Goal: Check status

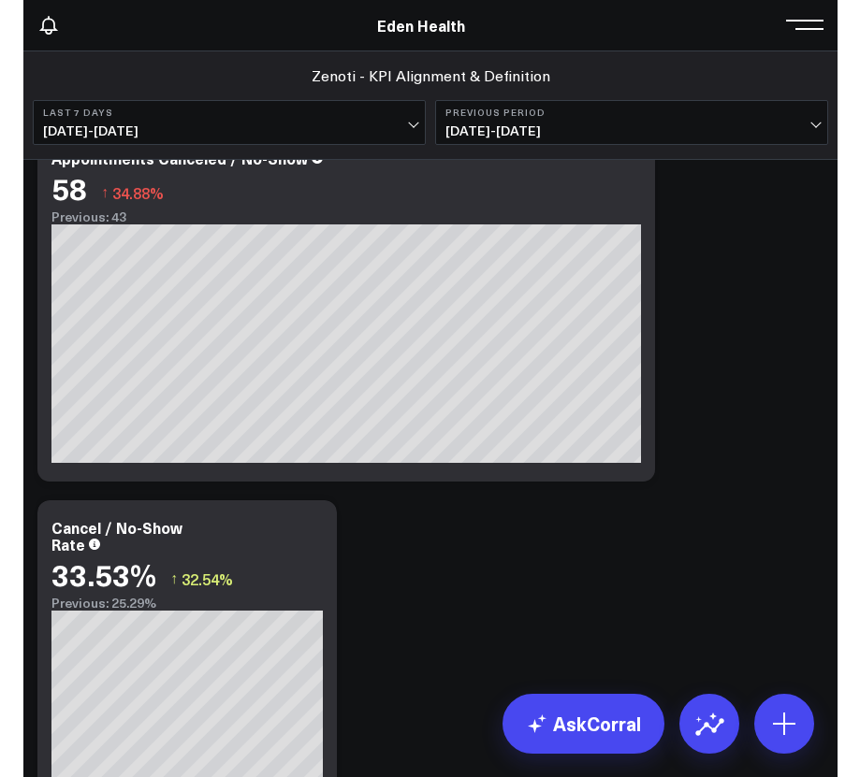
scroll to position [6240, 0]
